Goal: Transaction & Acquisition: Obtain resource

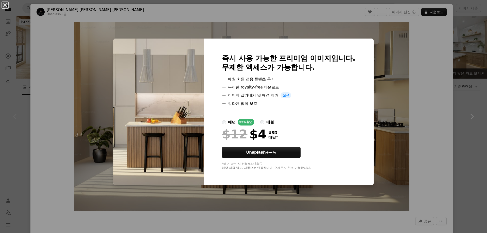
click at [388, 99] on div "An X shape 즉시 사용 가능한 프리미엄 이미지입니다. 무제한 액세스가 가능합니다. A plus sign 매월 회원 전용 콘텐츠 추가 A…" at bounding box center [243, 116] width 487 height 233
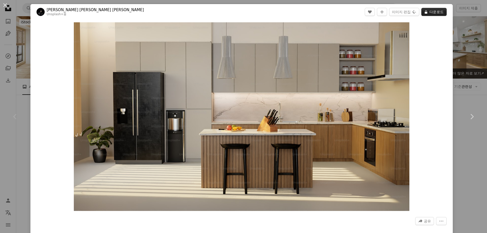
click at [430, 11] on button "A lock 다운로드" at bounding box center [433, 12] width 25 height 8
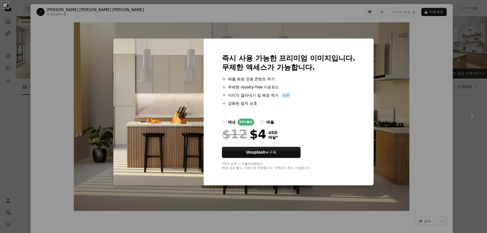
click at [410, 73] on div "An X shape 즉시 사용 가능한 프리미엄 이미지입니다. 무제한 액세스가 가능합니다. A plus sign 매월 회원 전용 콘텐츠 추가 A…" at bounding box center [243, 116] width 487 height 233
